Goal: Transaction & Acquisition: Subscribe to service/newsletter

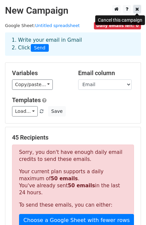
click at [137, 10] on icon at bounding box center [137, 9] width 4 height 5
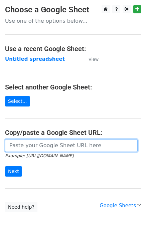
click at [17, 146] on input "url" at bounding box center [71, 145] width 132 height 13
paste input "https://docs.google.com/spreadsheets/d/1OPsplYSVeb0oXzfPKoJt73Si50x4er57xKt3b2x…"
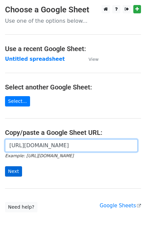
type input "[URL][DOMAIN_NAME]"
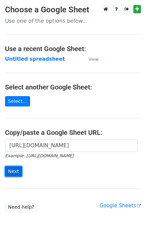
scroll to position [0, 0]
click at [15, 169] on input "Next" at bounding box center [13, 171] width 17 height 10
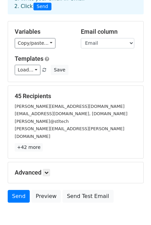
scroll to position [43, 0]
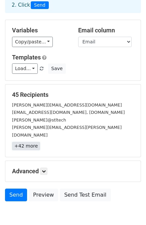
click at [31, 142] on link "+42 more" at bounding box center [26, 146] width 28 height 8
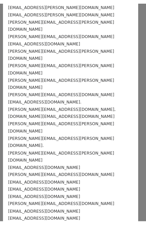
scroll to position [188, 0]
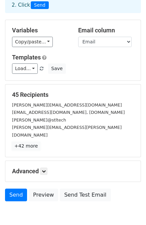
scroll to position [0, 0]
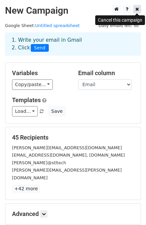
click at [137, 10] on icon at bounding box center [137, 9] width 4 height 5
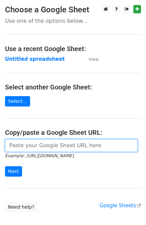
click at [54, 145] on input "url" at bounding box center [71, 145] width 132 height 13
paste input "https://docs.google.com/spreadsheets/d/1OPsplYSVeb0oXzfPKoJt73Si50x4er57xKt3b2x…"
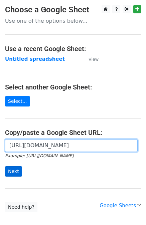
type input "https://docs.google.com/spreadsheets/d/1OPsplYSVeb0oXzfPKoJt73Si50x4er57xKt3b2x…"
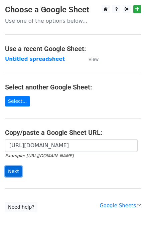
scroll to position [0, 0]
click at [10, 174] on input "Next" at bounding box center [13, 171] width 17 height 10
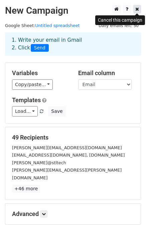
click at [137, 10] on icon at bounding box center [137, 9] width 4 height 5
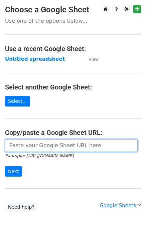
click at [60, 147] on input "url" at bounding box center [71, 145] width 132 height 13
paste input "[PERSON_NAME][EMAIL_ADDRESS][DOMAIN_NAME], [PERSON_NAME][EMAIL_ADDRESS][DOMAIN_…"
type input "[PERSON_NAME][EMAIL_ADDRESS][DOMAIN_NAME], [PERSON_NAME][EMAIL_ADDRESS][DOMAIN_…"
click at [60, 147] on input "url" at bounding box center [71, 145] width 132 height 13
type input "https://docs.google.com/spreadsheets/d/1OPsplYSVeb0oXzfPKoJt73Si50x4er57xKt3b2x…"
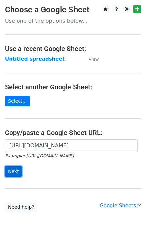
click at [9, 167] on input "Next" at bounding box center [13, 171] width 17 height 10
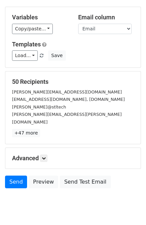
scroll to position [60, 0]
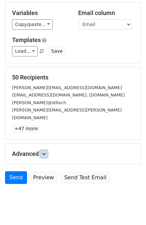
click at [46, 150] on link at bounding box center [43, 153] width 7 height 7
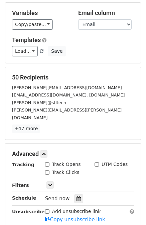
click at [47, 161] on div "Track Opens" at bounding box center [63, 164] width 36 height 7
click at [47, 170] on input "Track Clicks" at bounding box center [47, 172] width 4 height 4
checkbox input "true"
click at [47, 162] on input "Track Opens" at bounding box center [47, 164] width 4 height 4
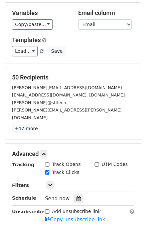
checkbox input "true"
click at [95, 162] on input "UTM Codes" at bounding box center [96, 164] width 4 height 4
checkbox input "true"
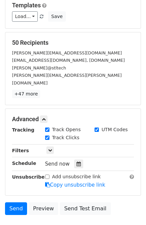
scroll to position [96, 0]
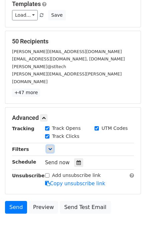
click at [51, 147] on icon at bounding box center [50, 149] width 4 height 4
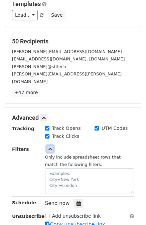
click at [51, 147] on icon at bounding box center [50, 149] width 4 height 4
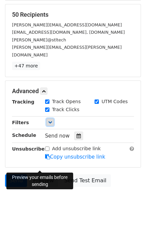
scroll to position [125, 0]
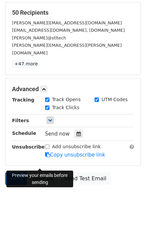
click at [40, 172] on link "Preview" at bounding box center [43, 178] width 29 height 13
click at [49, 172] on link "Preview" at bounding box center [43, 178] width 29 height 13
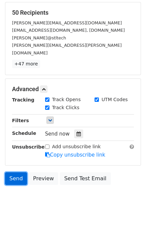
click at [15, 172] on link "Send" at bounding box center [16, 178] width 22 height 13
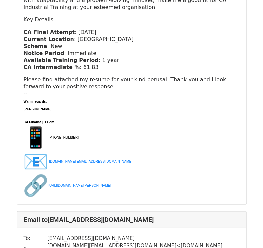
scroll to position [1951, 0]
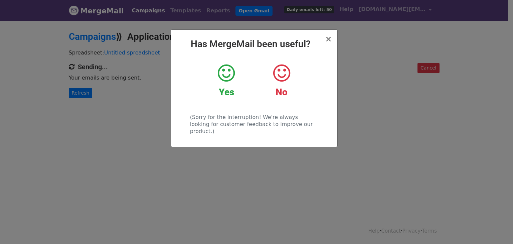
click at [229, 75] on icon at bounding box center [226, 73] width 17 height 20
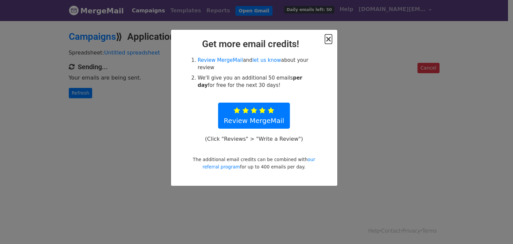
click at [329, 36] on span "×" at bounding box center [328, 38] width 7 height 9
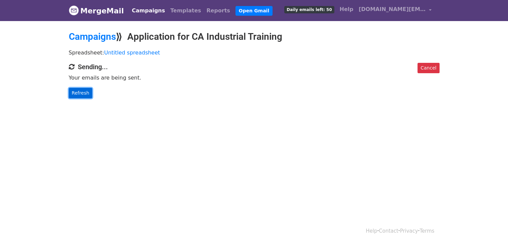
click at [84, 92] on link "Refresh" at bounding box center [81, 93] width 24 height 10
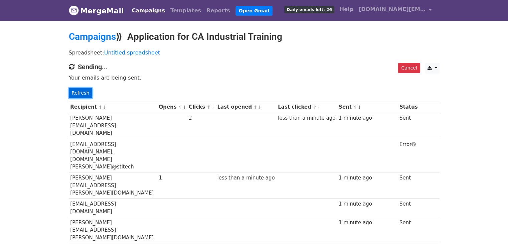
click at [86, 91] on link "Refresh" at bounding box center [81, 93] width 24 height 10
click at [80, 93] on link "Refresh" at bounding box center [81, 93] width 24 height 10
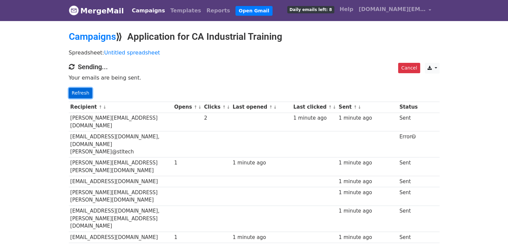
click at [85, 92] on link "Refresh" at bounding box center [81, 93] width 24 height 10
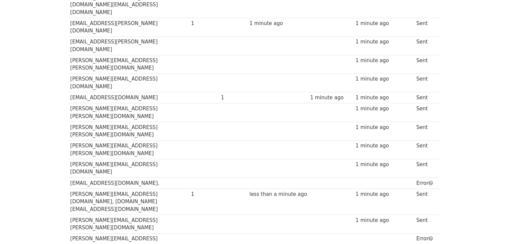
scroll to position [324, 0]
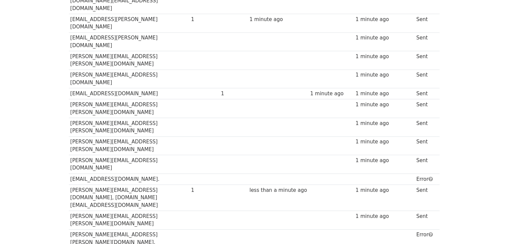
click at [152, 229] on td "pendyala.yeshwanth@axisbank.com." at bounding box center [129, 238] width 121 height 19
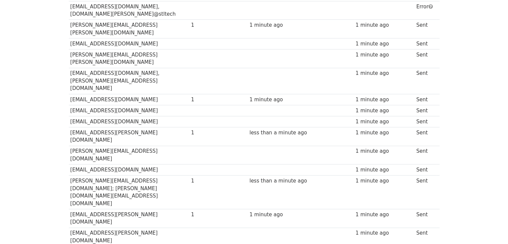
scroll to position [0, 0]
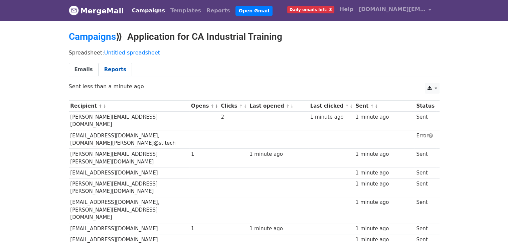
click at [110, 70] on link "Reports" at bounding box center [114, 70] width 33 height 14
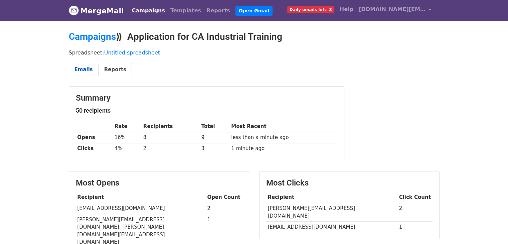
click at [80, 71] on link "Emails" at bounding box center [84, 70] width 30 height 14
